Goal: Use online tool/utility: Use online tool/utility

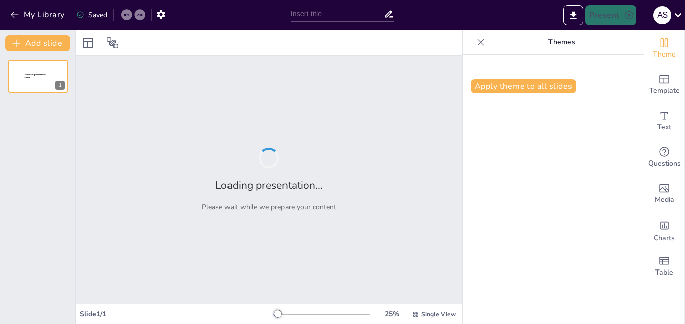
type input "Exploring the Philosophical Foundations of Pancasila"
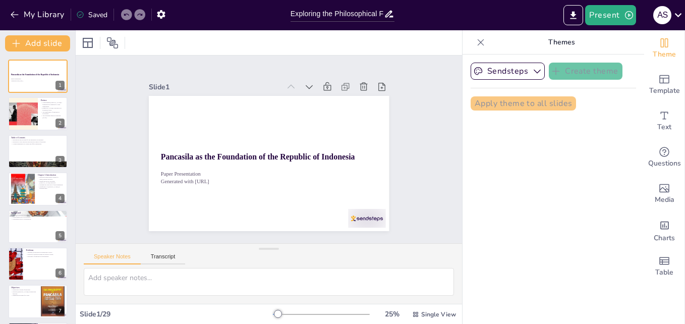
checkbox input "true"
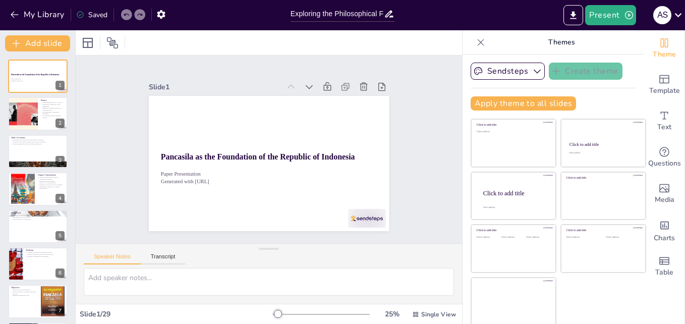
checkbox input "true"
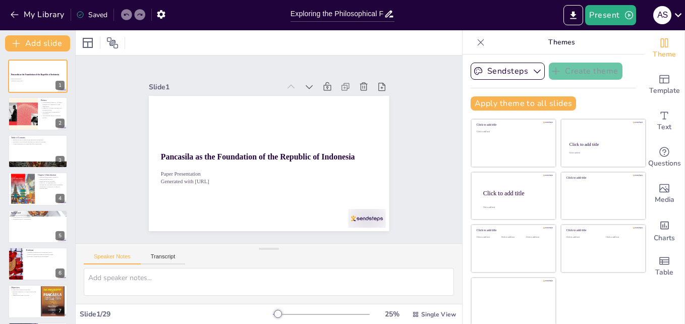
checkbox input "true"
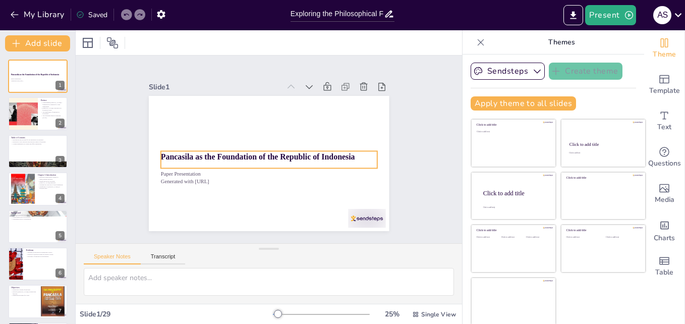
checkbox input "true"
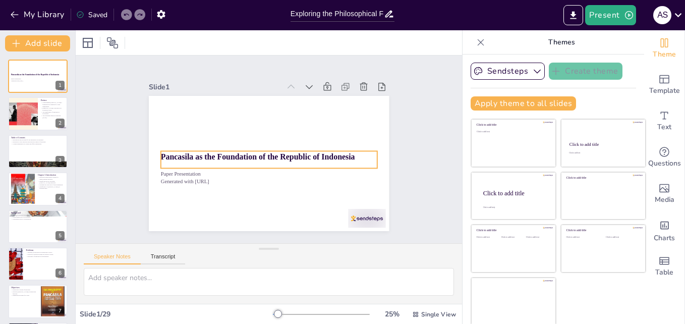
checkbox input "true"
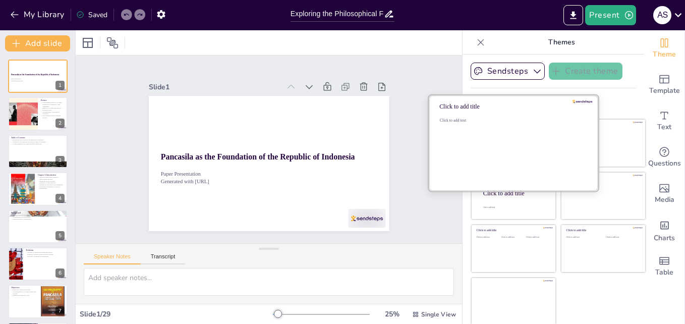
scroll to position [2, 0]
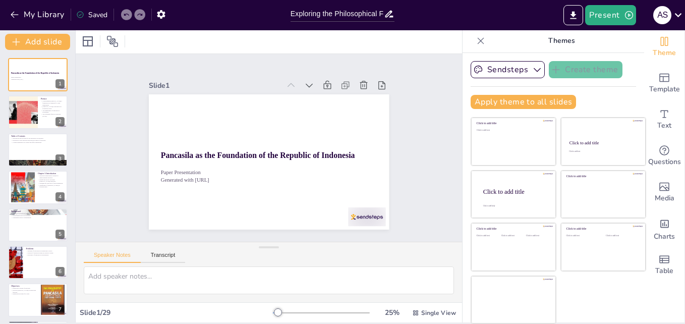
checkbox input "true"
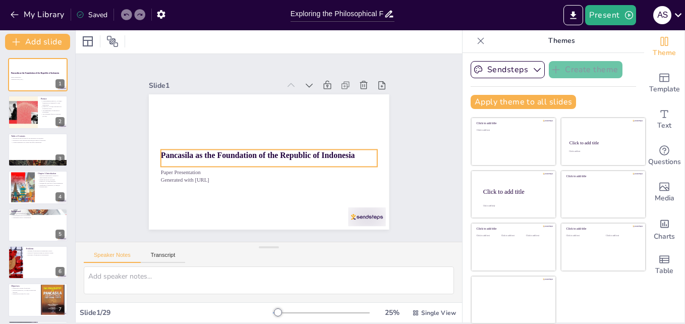
checkbox input "true"
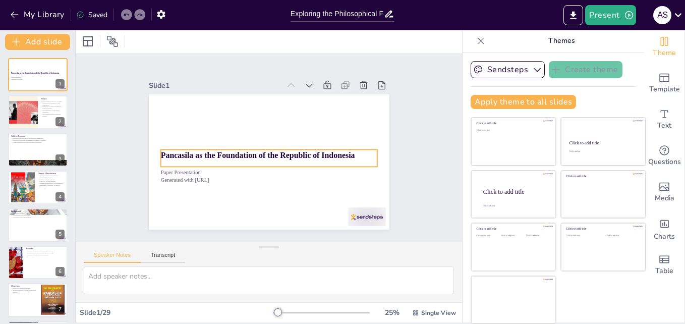
checkbox input "true"
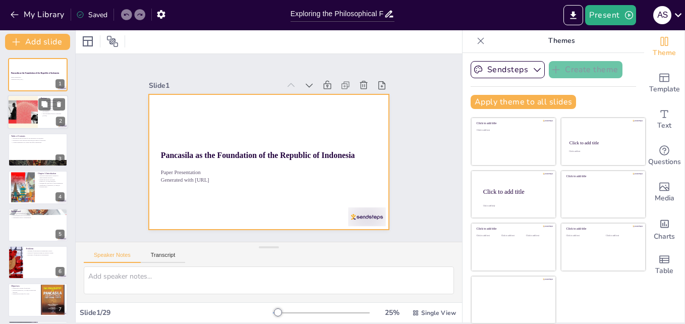
checkbox input "true"
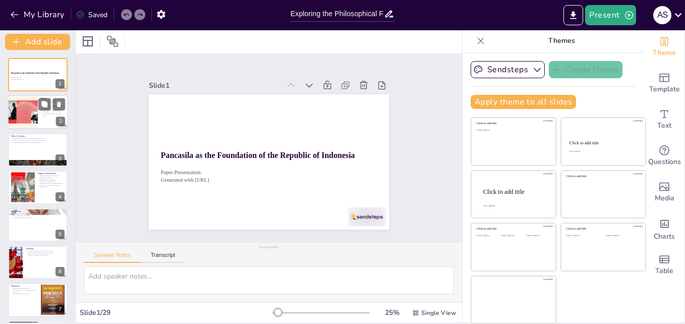
click at [22, 116] on div at bounding box center [22, 112] width 61 height 34
checkbox input "true"
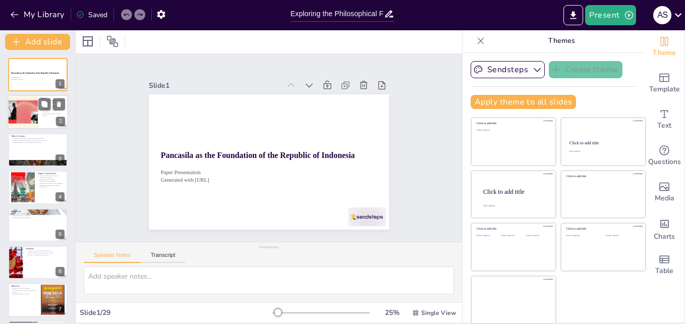
checkbox input "true"
type textarea "Understanding the philosophical foundations of [PERSON_NAME] is vital for the y…"
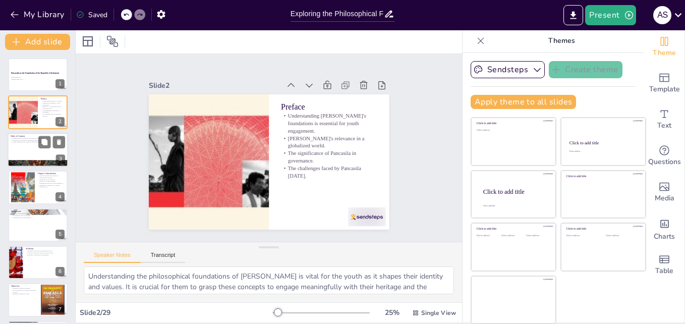
checkbox input "true"
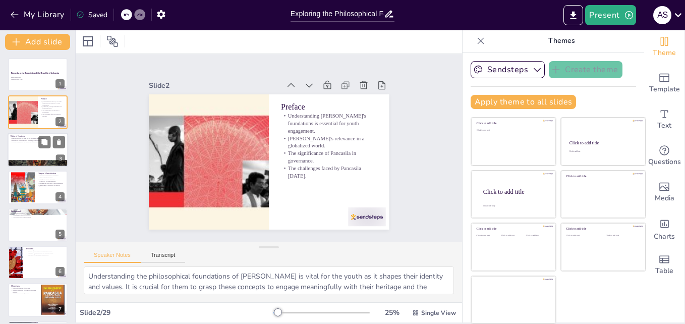
checkbox input "true"
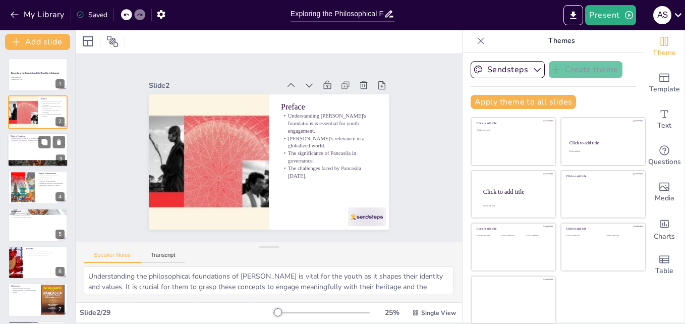
checkbox input "true"
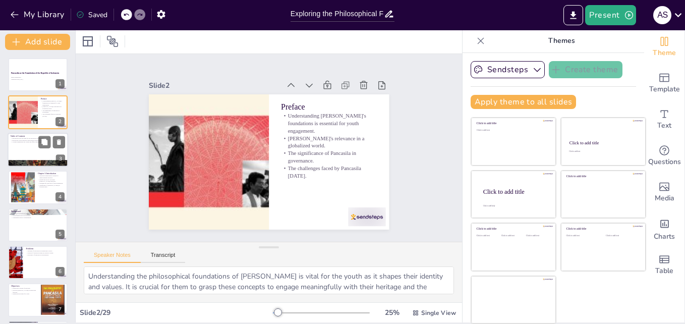
click at [22, 143] on div at bounding box center [38, 150] width 61 height 34
checkbox input "true"
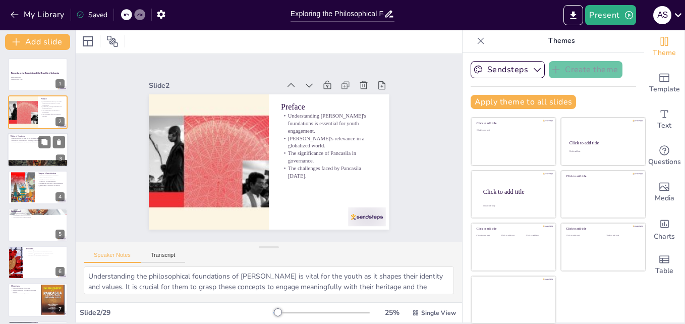
checkbox input "true"
type textarea "The Introduction is crucial as it lays the groundwork for understanding [PERSON…"
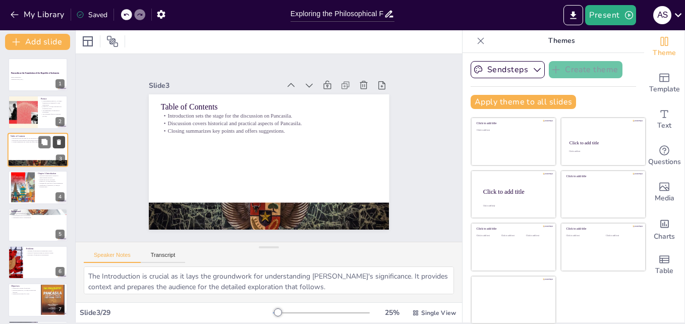
checkbox input "true"
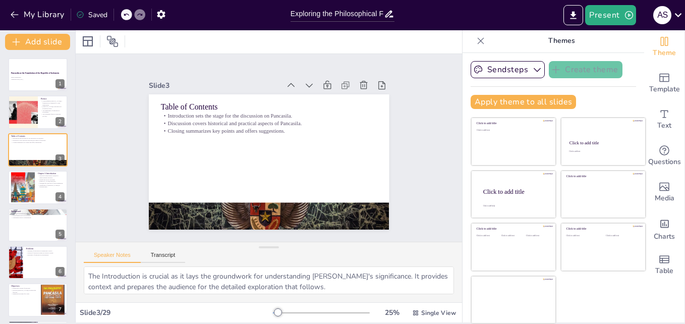
checkbox input "true"
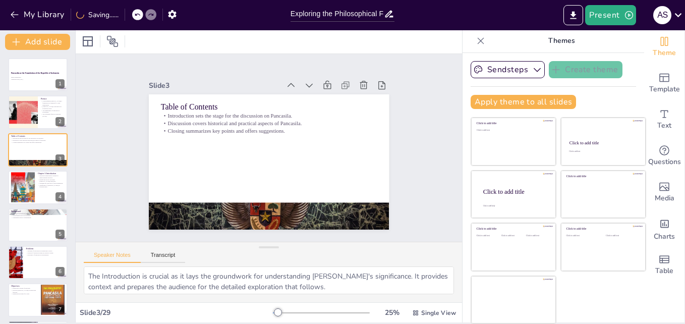
checkbox input "true"
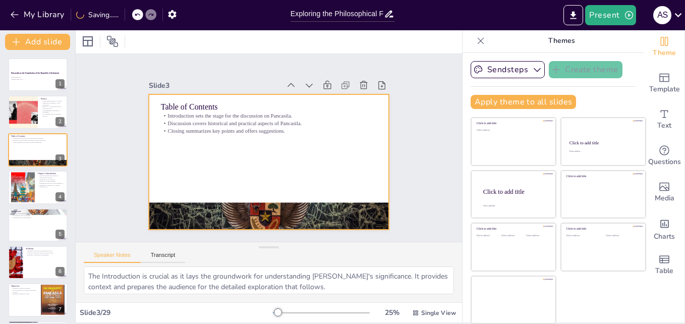
checkbox input "true"
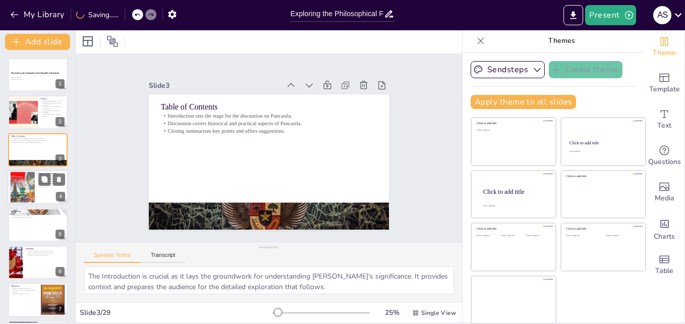
checkbox input "true"
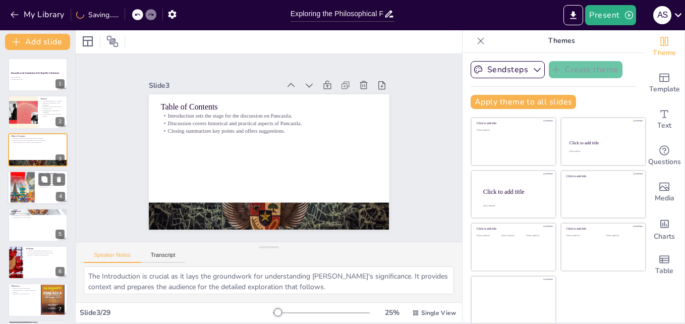
click at [42, 187] on div at bounding box center [38, 187] width 61 height 34
checkbox input "true"
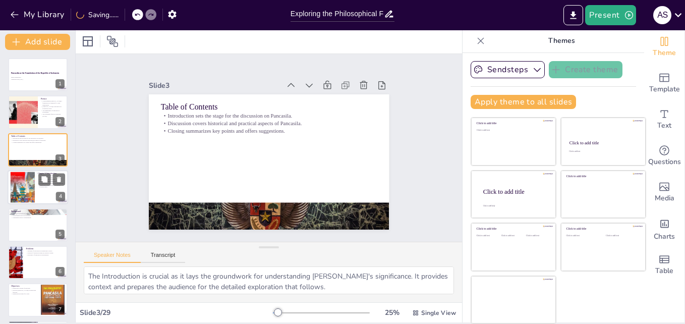
checkbox input "true"
type textarea "Understanding the historical context of Pancasila is essential for grasping its…"
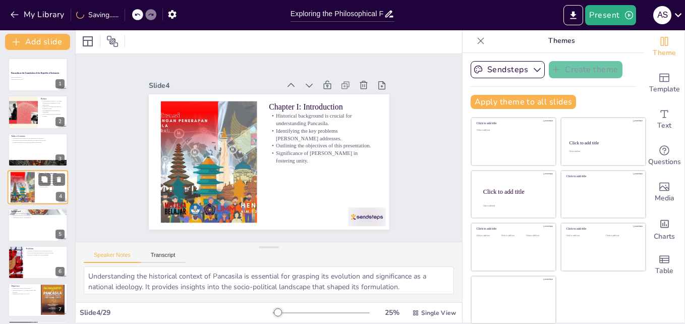
scroll to position [1, 0]
checkbox input "true"
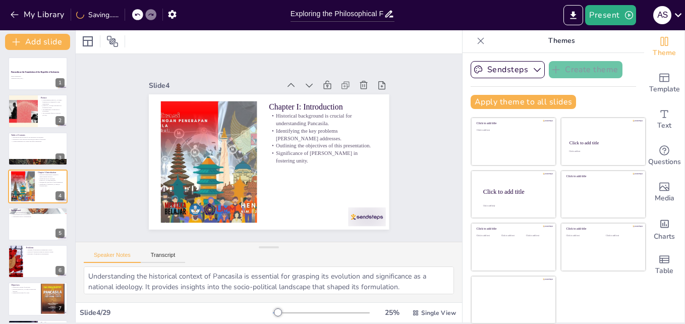
checkbox input "true"
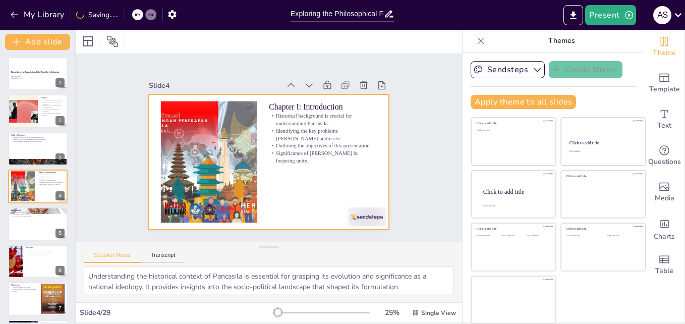
checkbox input "true"
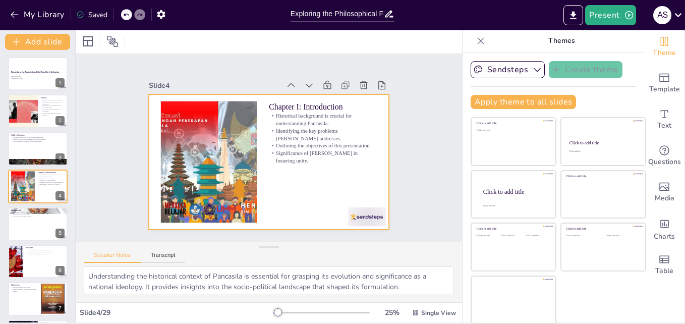
checkbox input "true"
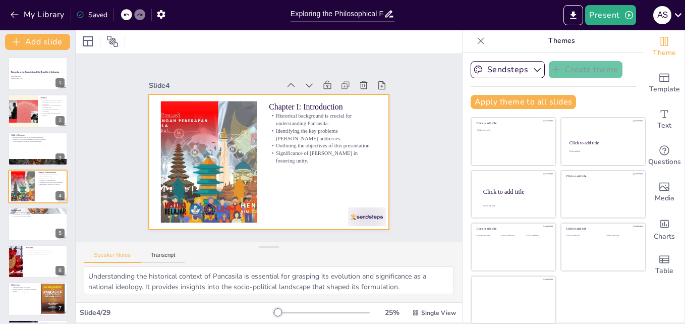
checkbox input "true"
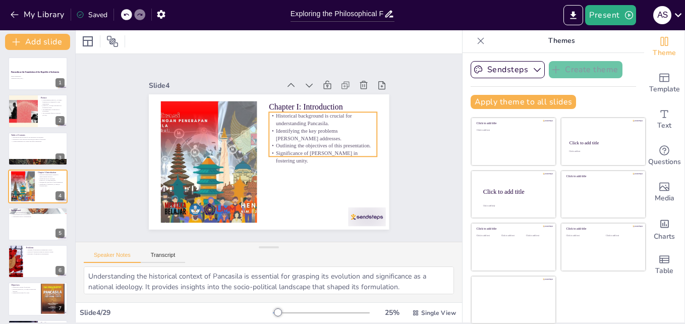
checkbox input "true"
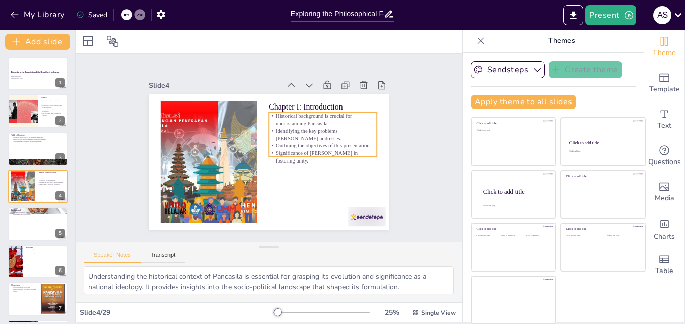
checkbox input "true"
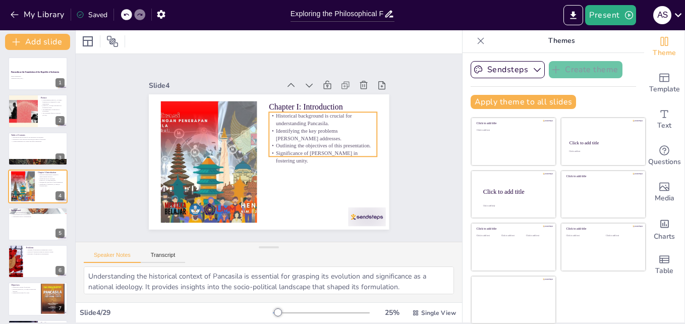
checkbox input "true"
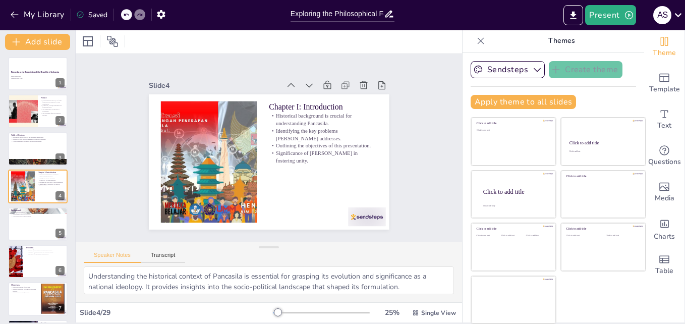
checkbox input "true"
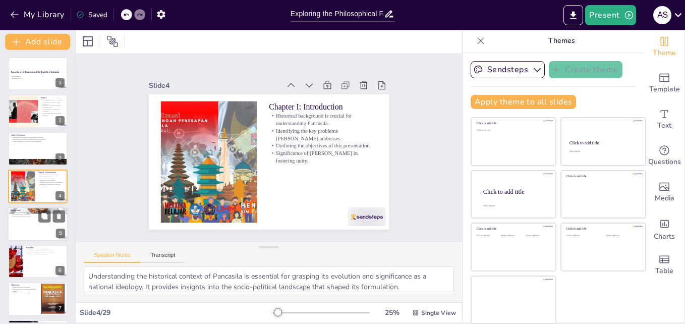
checkbox input "true"
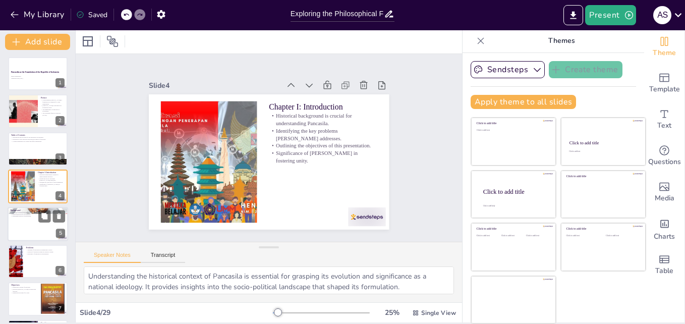
click at [24, 222] on div at bounding box center [38, 224] width 61 height 34
checkbox input "true"
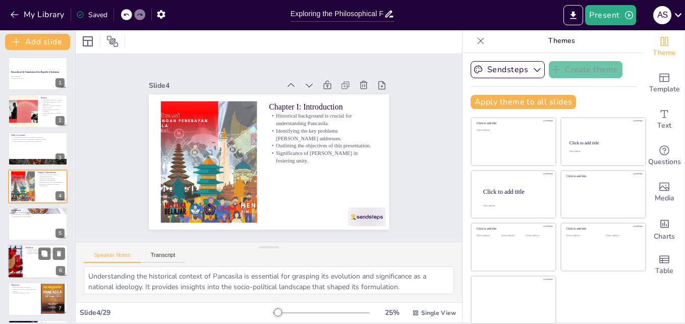
checkbox input "true"
type textarea "The historical emergence of Pancasila is crucial for understanding its signific…"
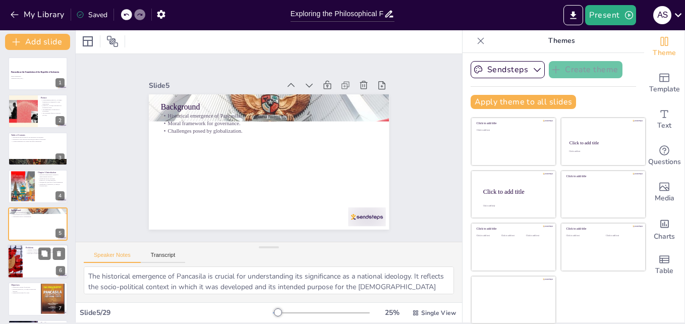
scroll to position [39, 0]
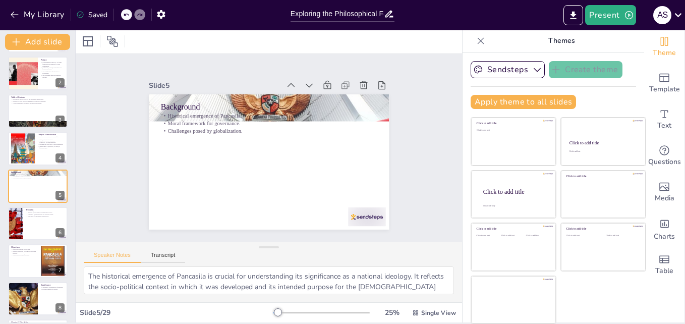
checkbox input "true"
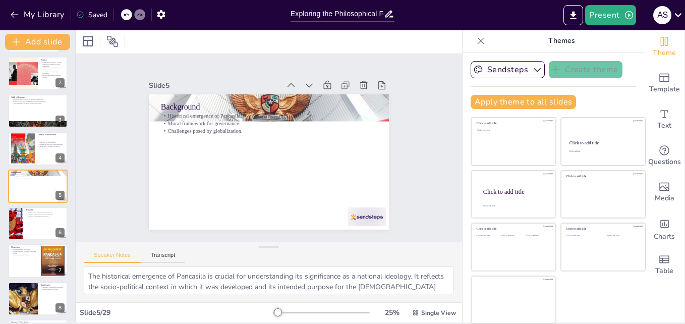
checkbox input "true"
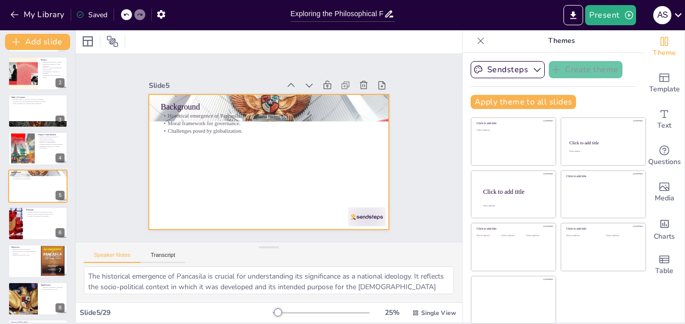
scroll to position [0, 0]
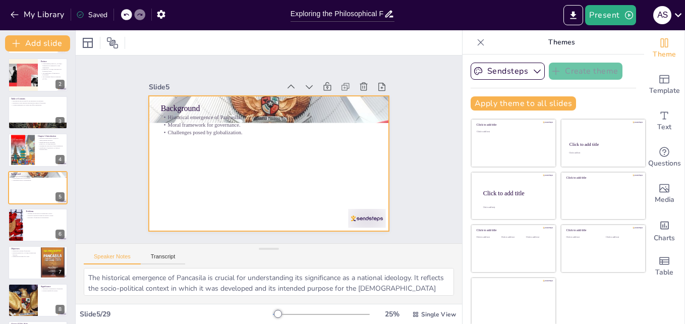
checkbox input "true"
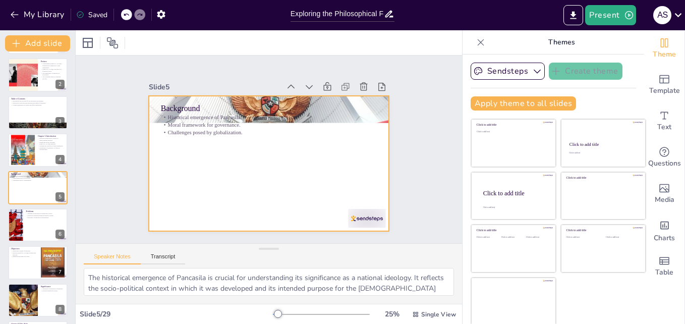
checkbox input "true"
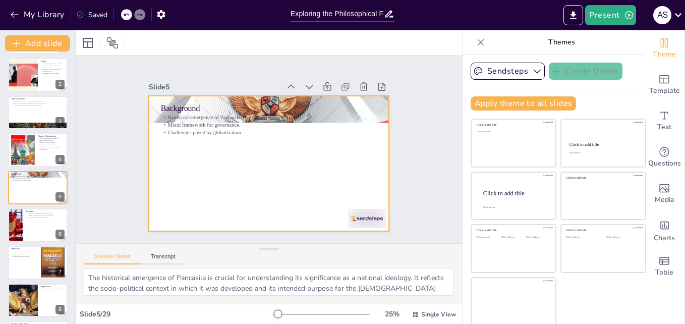
checkbox input "true"
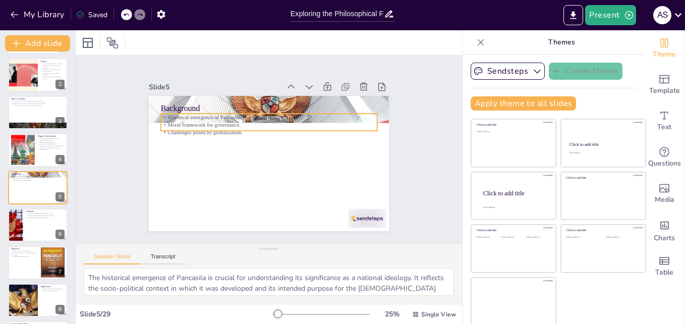
checkbox input "true"
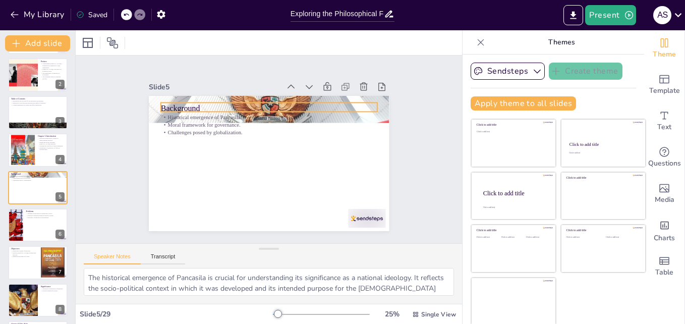
click at [315, 138] on p "Background" at bounding box center [286, 187] width 202 height 98
checkbox input "true"
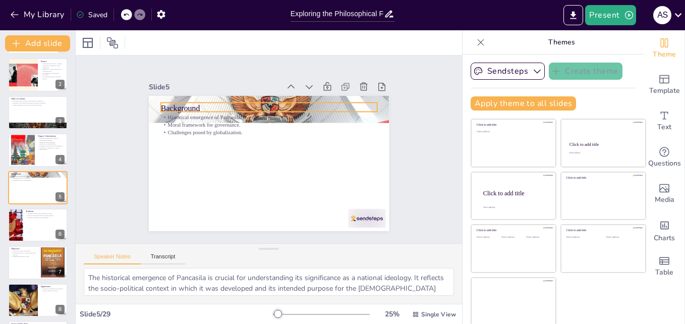
checkbox input "true"
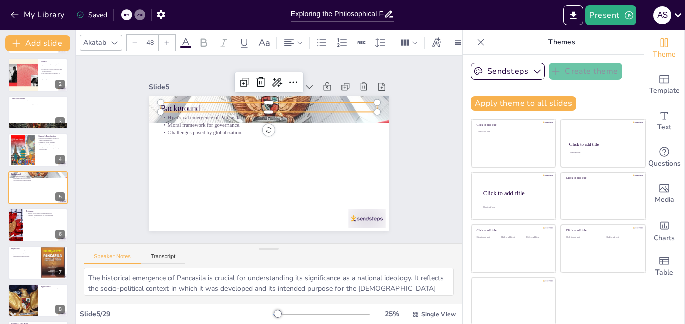
checkbox input "true"
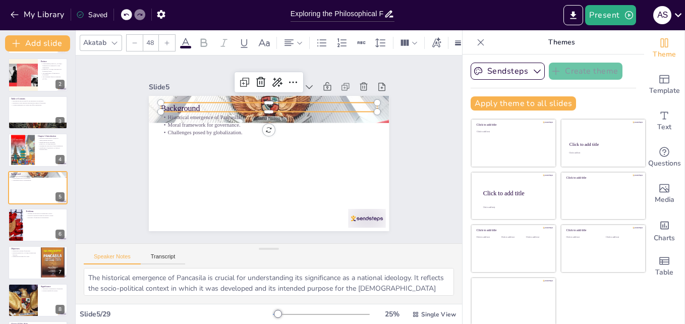
checkbox input "true"
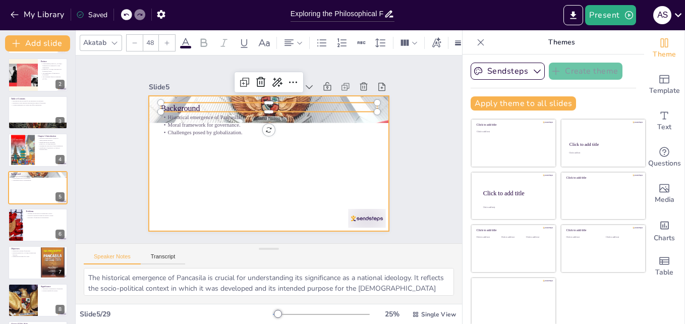
click at [321, 156] on div at bounding box center [280, 141] width 251 height 274
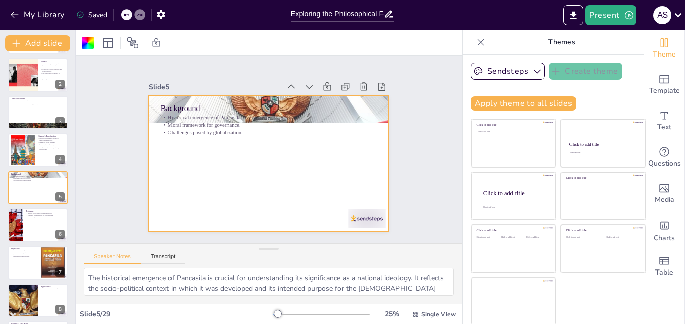
scroll to position [2, 0]
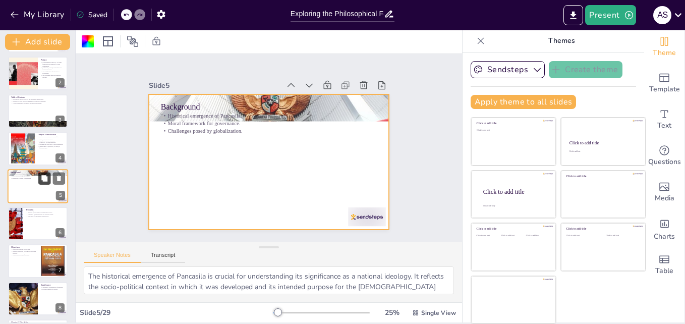
click at [44, 182] on button at bounding box center [44, 178] width 12 height 12
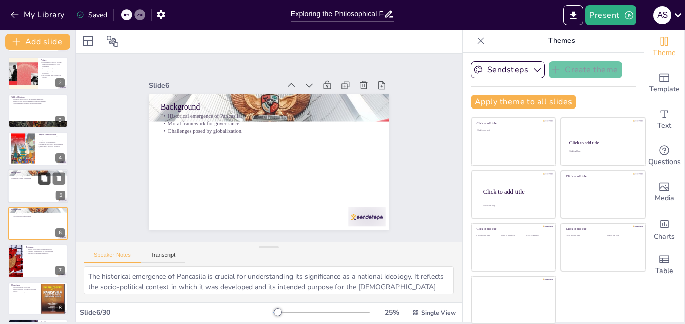
scroll to position [76, 0]
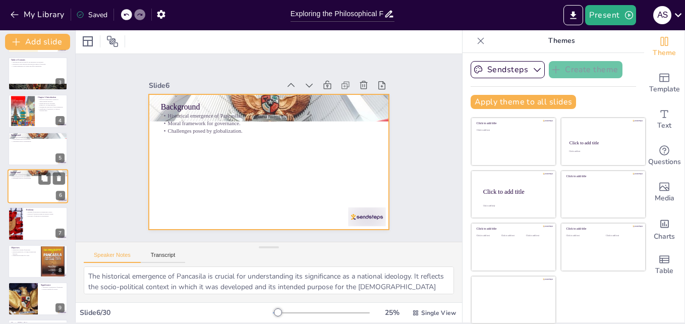
click at [22, 187] on div at bounding box center [38, 186] width 61 height 34
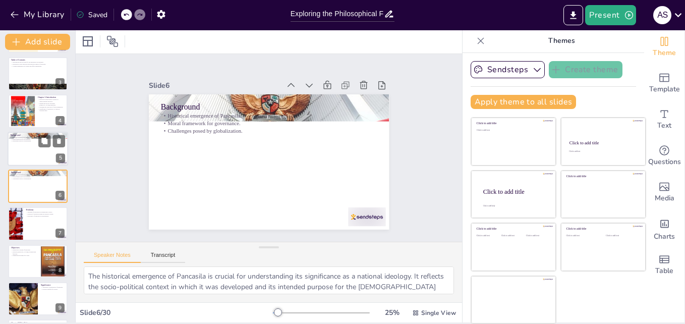
click at [37, 148] on div at bounding box center [38, 149] width 61 height 34
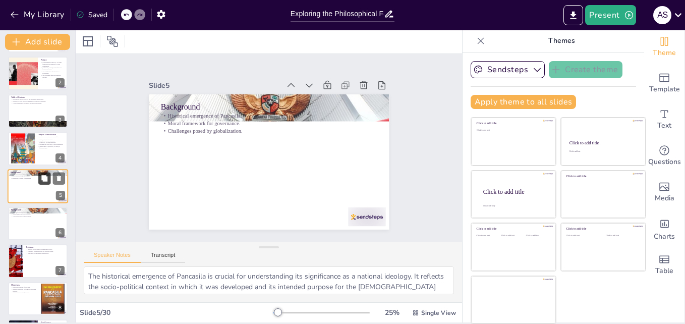
click at [44, 180] on icon at bounding box center [44, 178] width 6 height 6
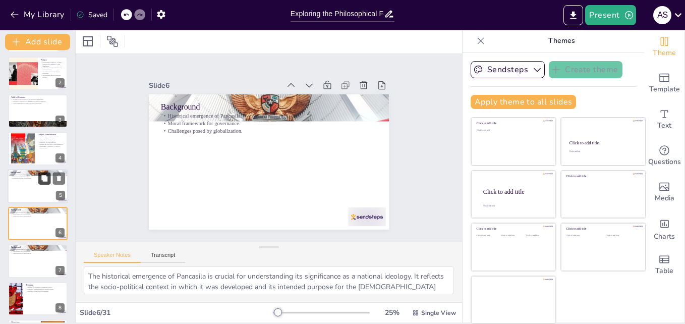
scroll to position [76, 0]
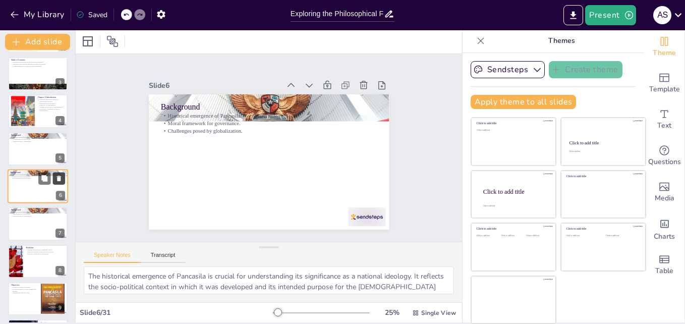
click at [61, 181] on icon at bounding box center [58, 178] width 7 height 7
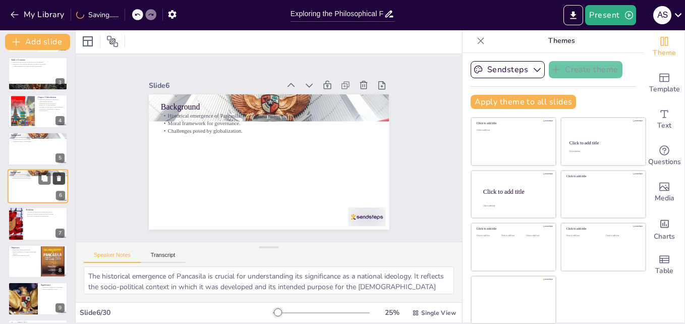
click at [57, 180] on icon at bounding box center [58, 178] width 7 height 7
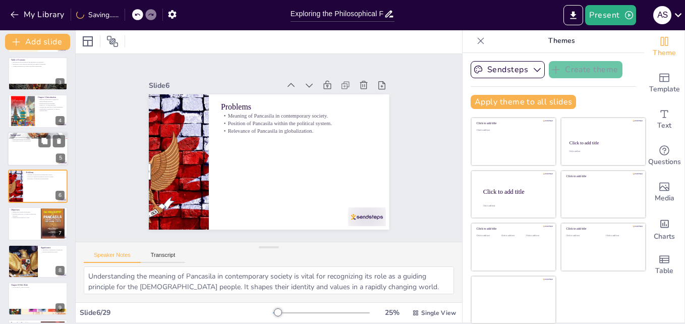
click at [21, 151] on div at bounding box center [38, 149] width 61 height 34
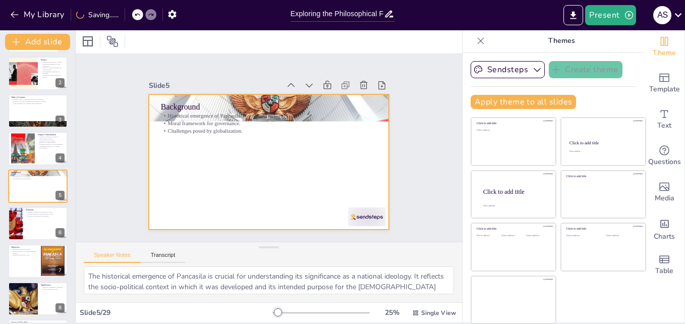
scroll to position [0, 0]
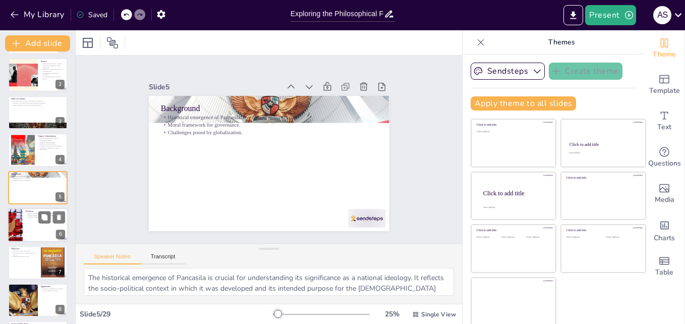
click at [27, 226] on div at bounding box center [38, 225] width 61 height 34
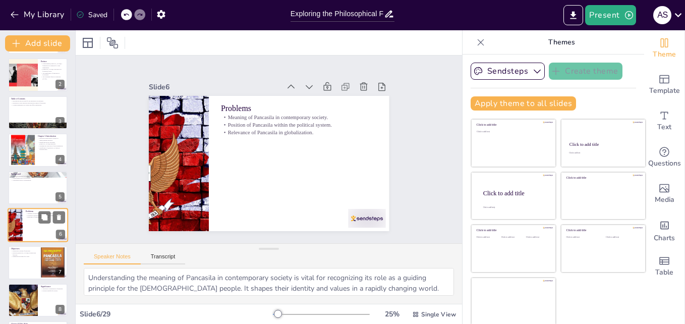
scroll to position [76, 0]
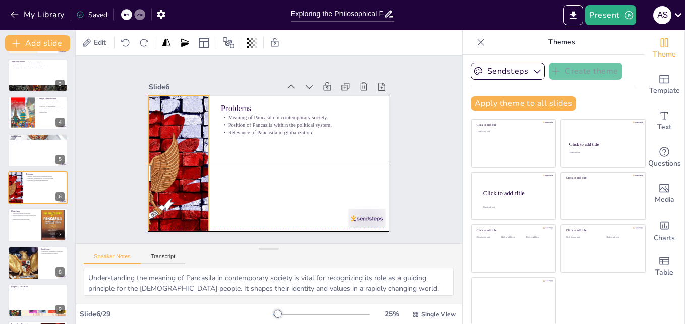
click at [188, 165] on div at bounding box center [273, 58] width 171 height 213
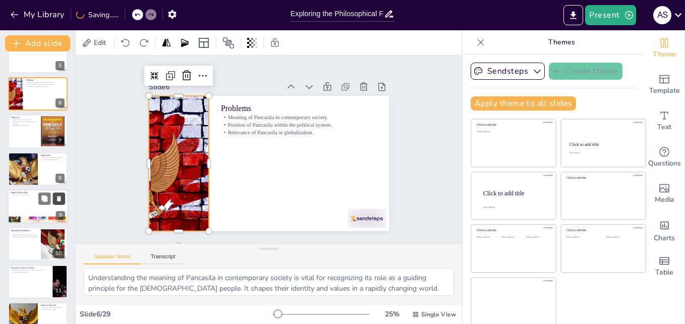
scroll to position [177, 0]
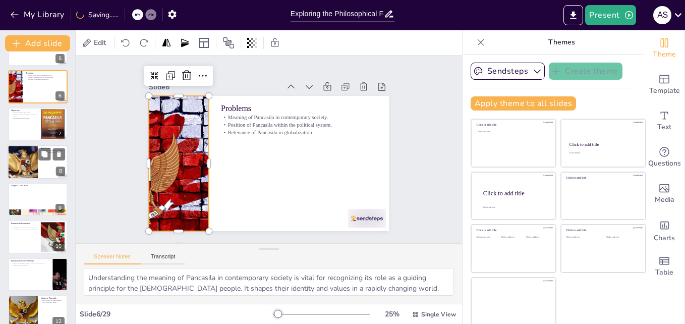
click at [34, 169] on div at bounding box center [22, 162] width 61 height 34
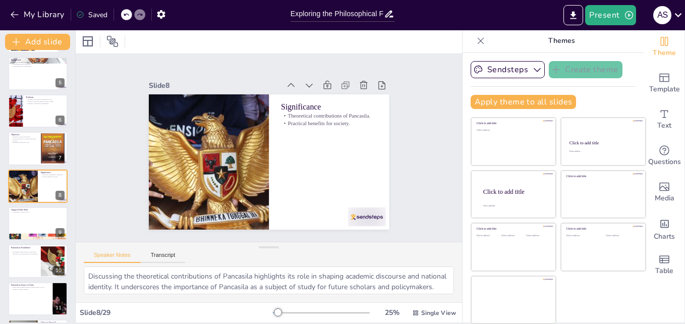
scroll to position [303, 0]
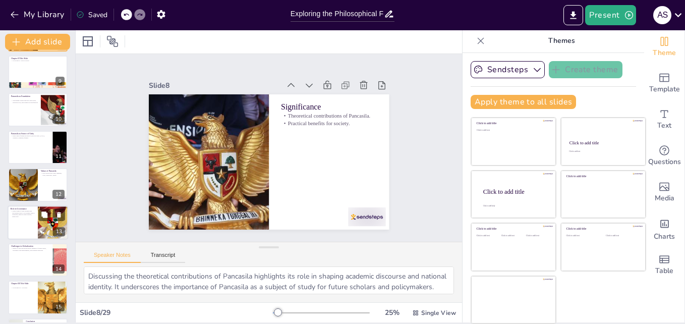
click at [24, 224] on div at bounding box center [38, 222] width 61 height 34
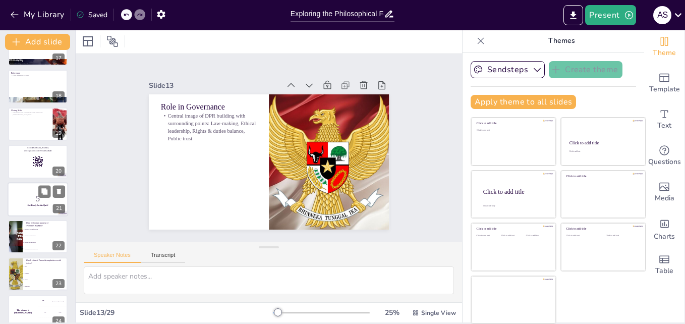
scroll to position [828, 0]
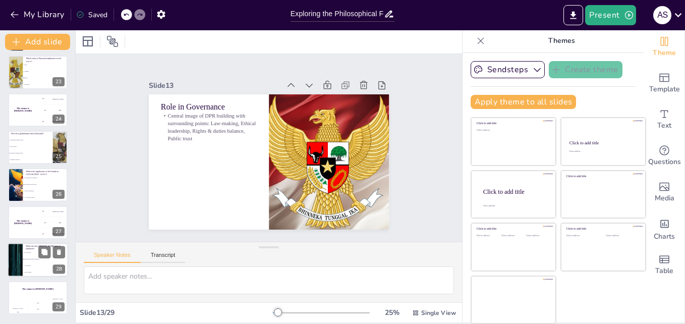
click at [29, 251] on li "It is not taught" at bounding box center [45, 252] width 45 height 7
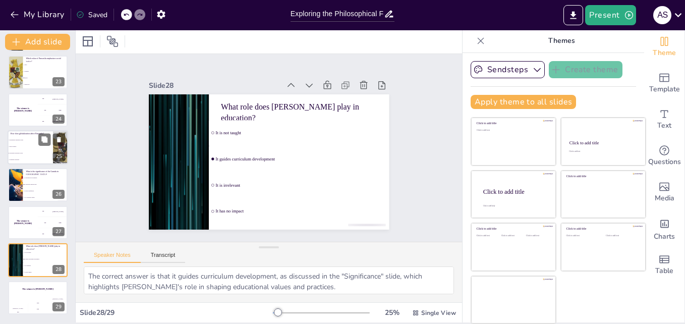
click at [30, 148] on li "It has no impact" at bounding box center [30, 146] width 45 height 7
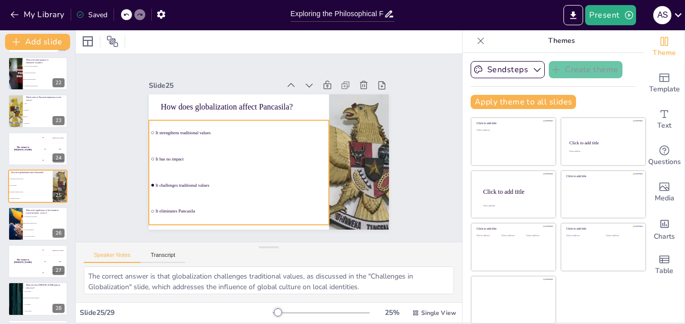
scroll to position [0, 0]
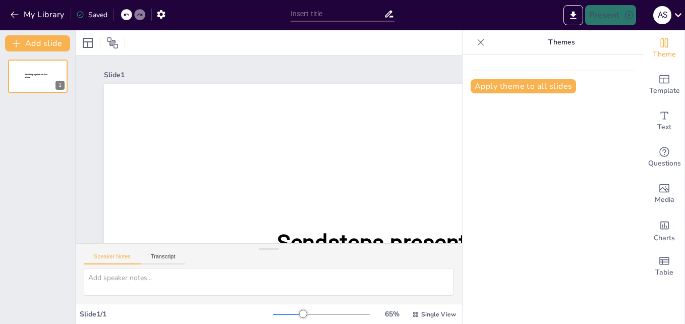
type input "Exploring the Philosophical Foundations of Pancasila"
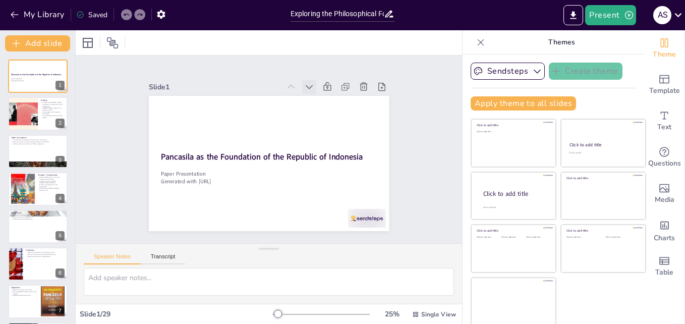
checkbox input "true"
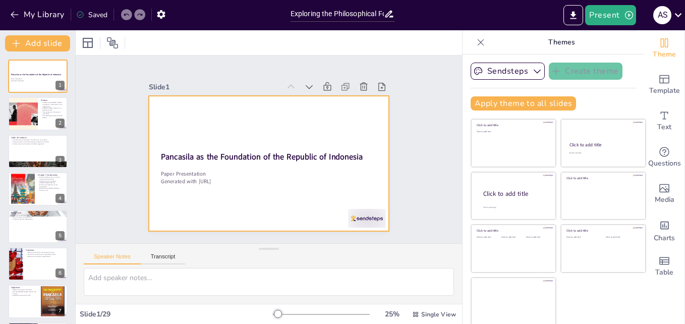
checkbox input "true"
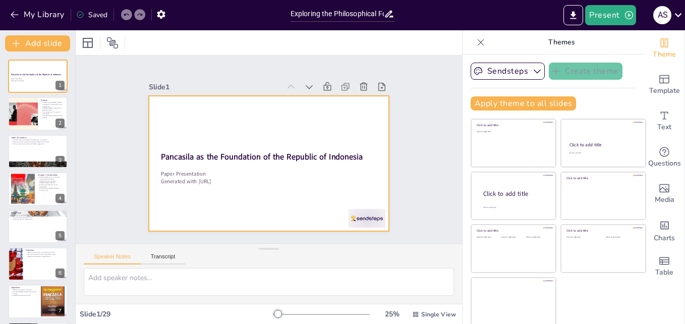
checkbox input "true"
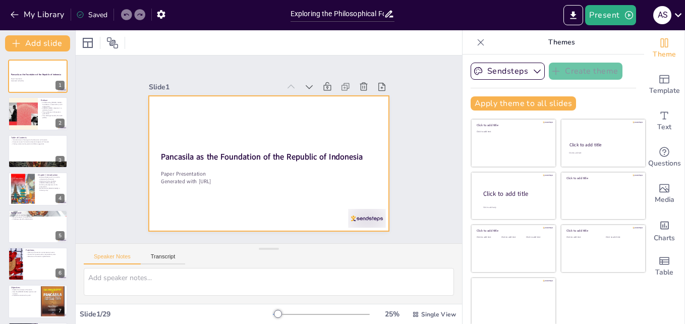
checkbox input "true"
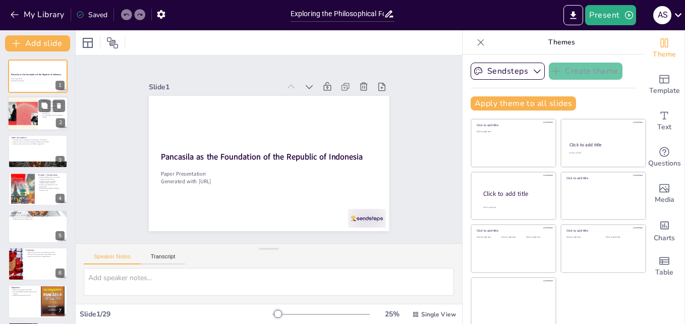
checkbox input "true"
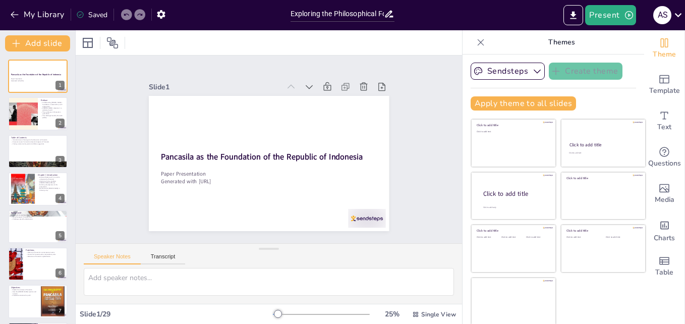
checkbox input "true"
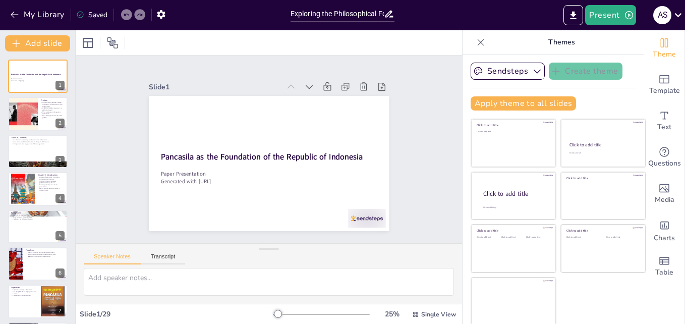
checkbox input "true"
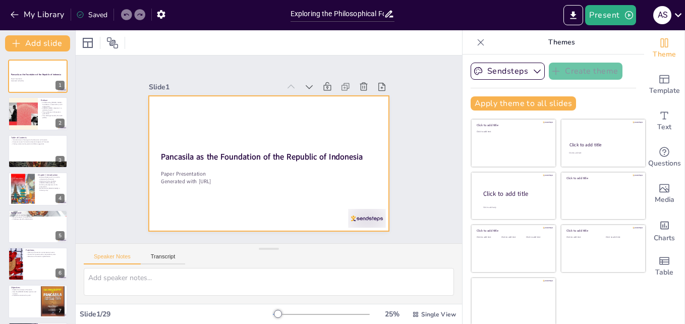
checkbox input "true"
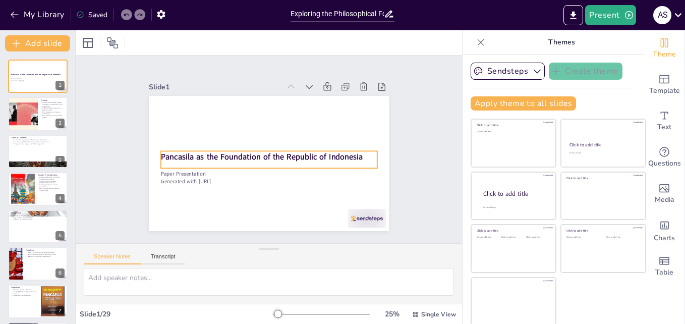
scroll to position [2, 0]
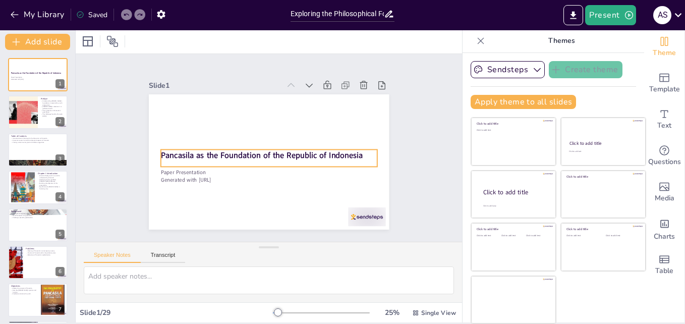
checkbox input "true"
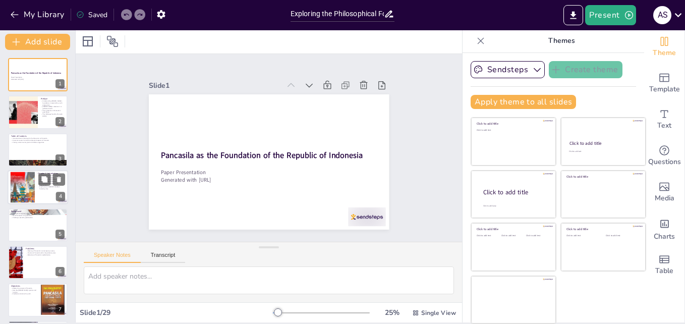
checkbox input "true"
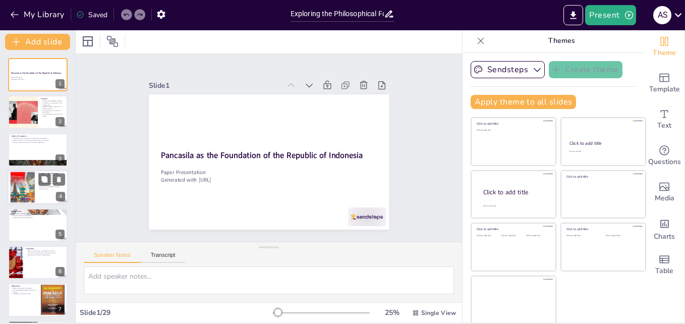
checkbox input "true"
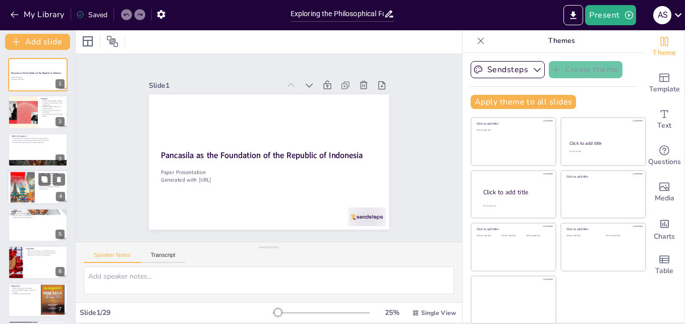
checkbox input "true"
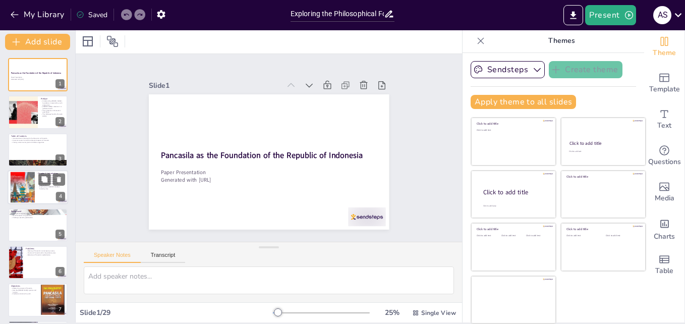
checkbox input "true"
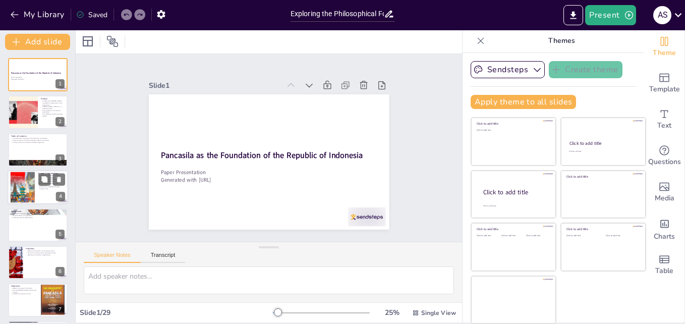
checkbox input "true"
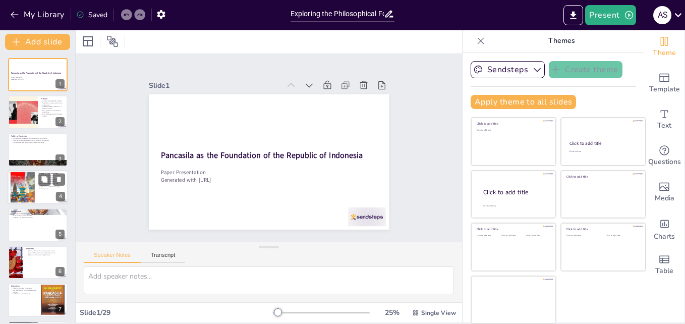
click at [15, 201] on div at bounding box center [22, 187] width 54 height 31
type textarea "Understanding the historical context of Pancasila is essential for grasping its…"
checkbox input "true"
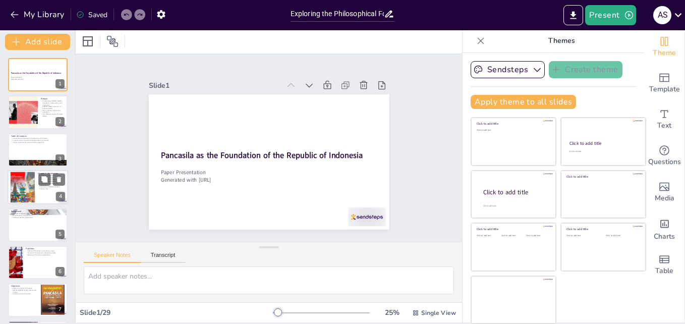
checkbox input "true"
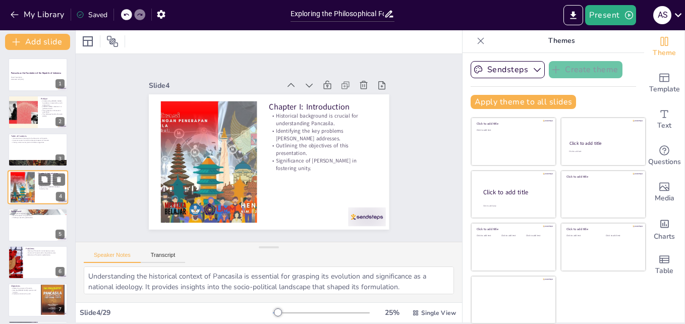
scroll to position [1, 0]
checkbox input "true"
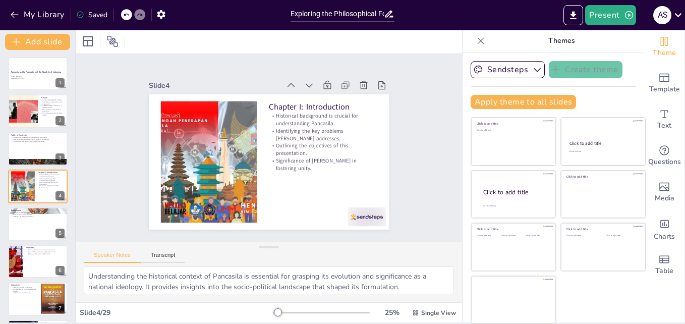
checkbox input "true"
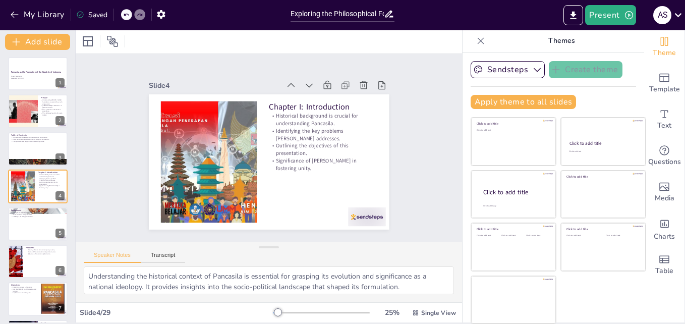
checkbox input "true"
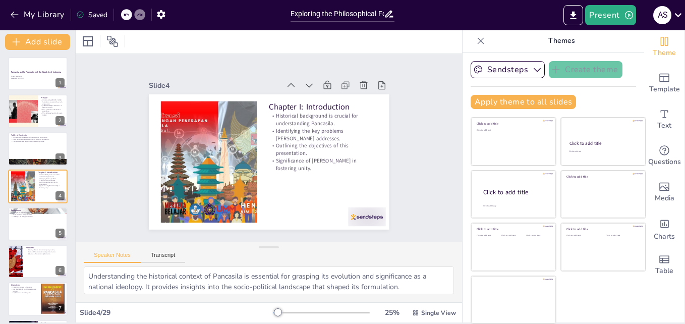
checkbox input "true"
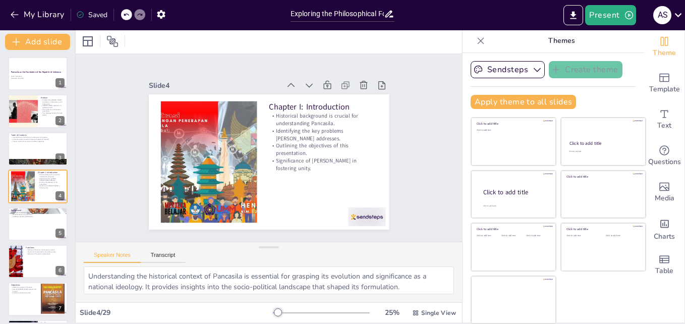
checkbox input "true"
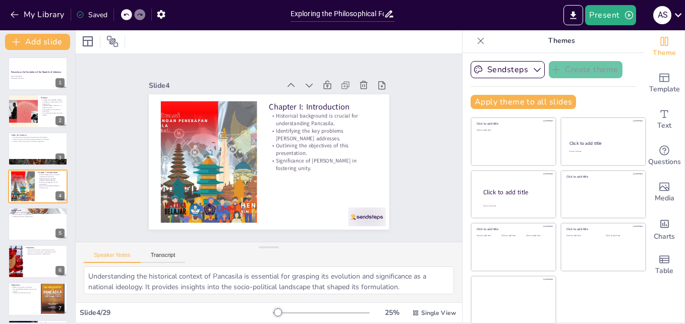
checkbox input "true"
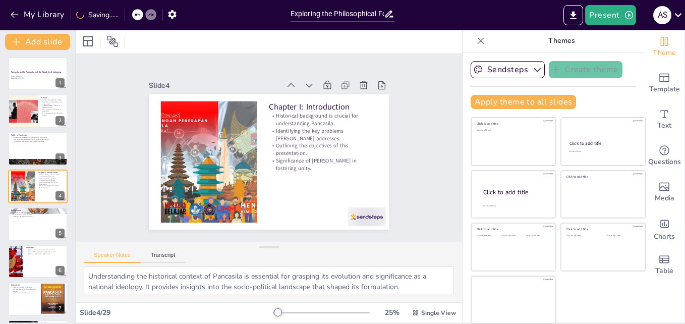
checkbox input "true"
